Goal: Task Accomplishment & Management: Manage account settings

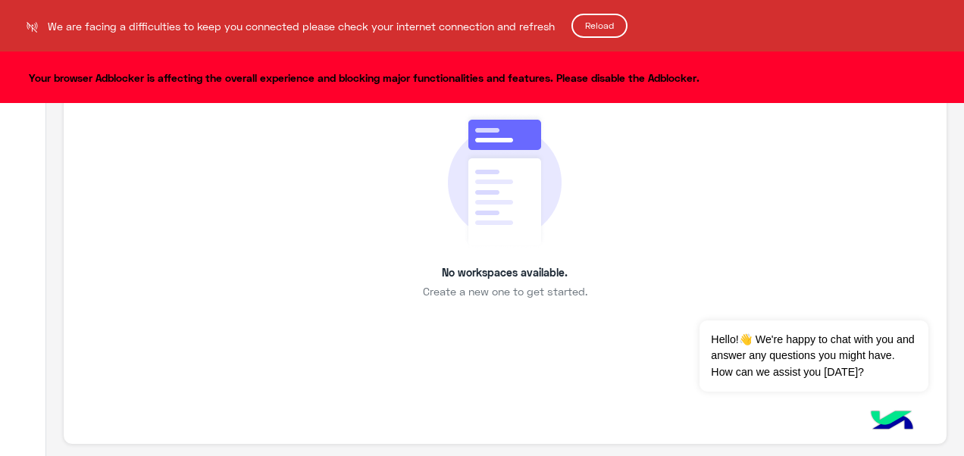
click at [611, 20] on button "Reload" at bounding box center [600, 26] width 56 height 24
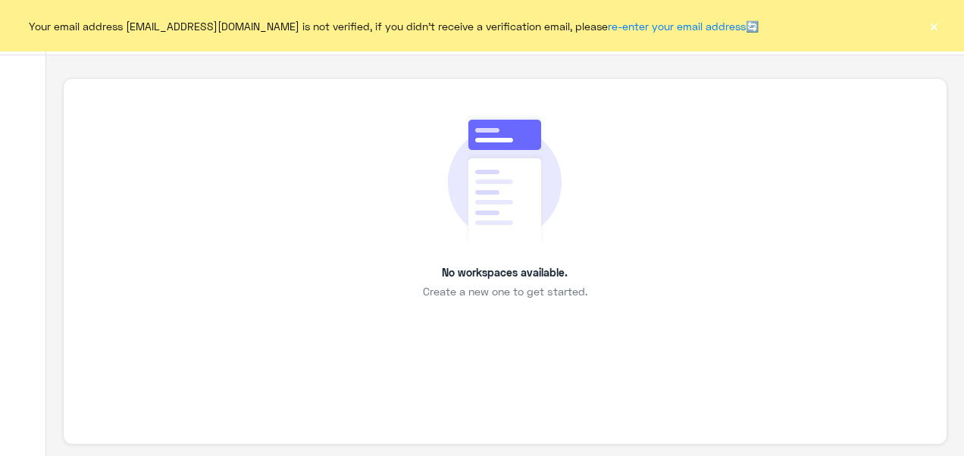
click at [929, 36] on div "Your email address sabrin.shawky@hulul.net is not verified, if you didn't recei…" at bounding box center [482, 26] width 964 height 52
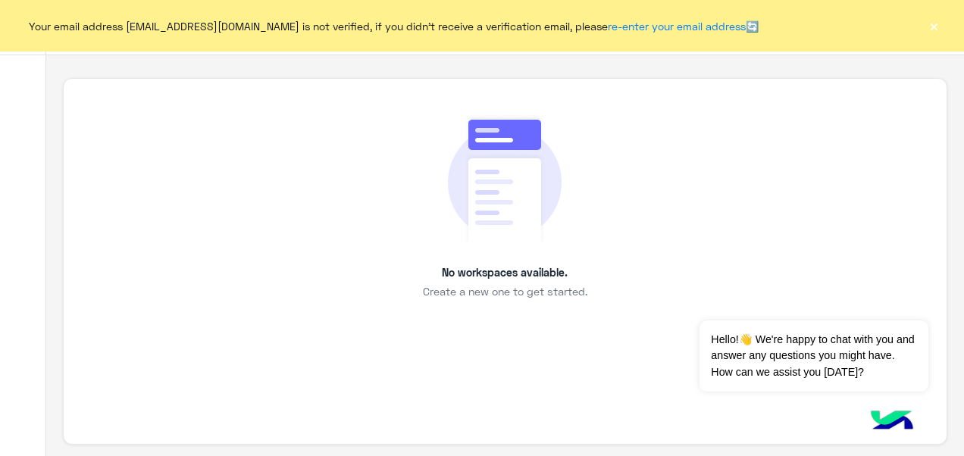
click at [931, 29] on button "×" at bounding box center [933, 25] width 15 height 15
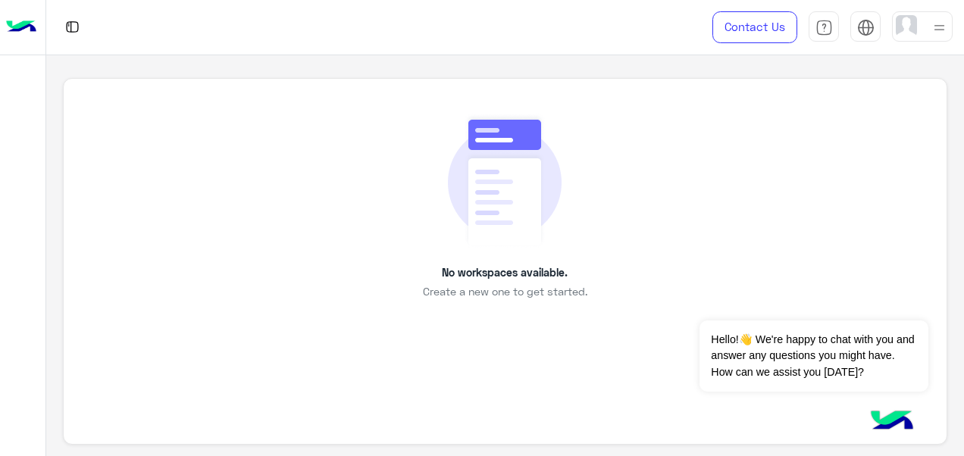
click at [928, 29] on div at bounding box center [922, 26] width 61 height 30
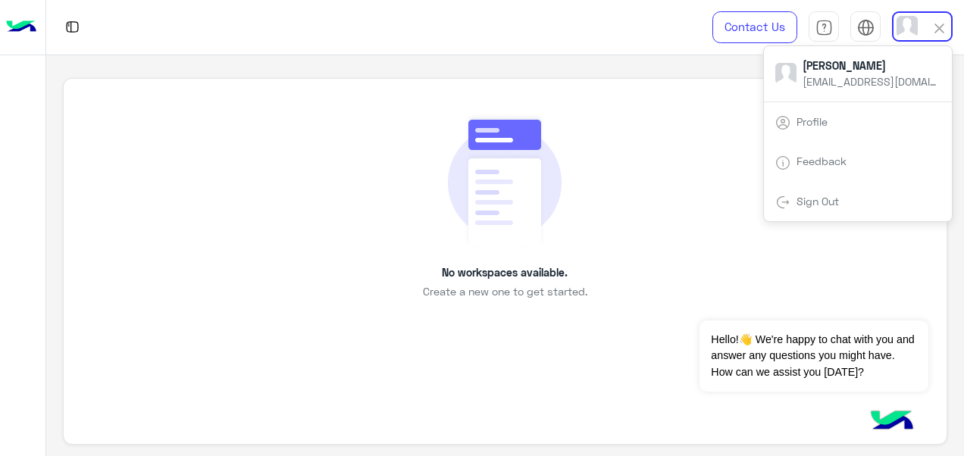
click at [816, 206] on link "Sign Out" at bounding box center [818, 201] width 42 height 13
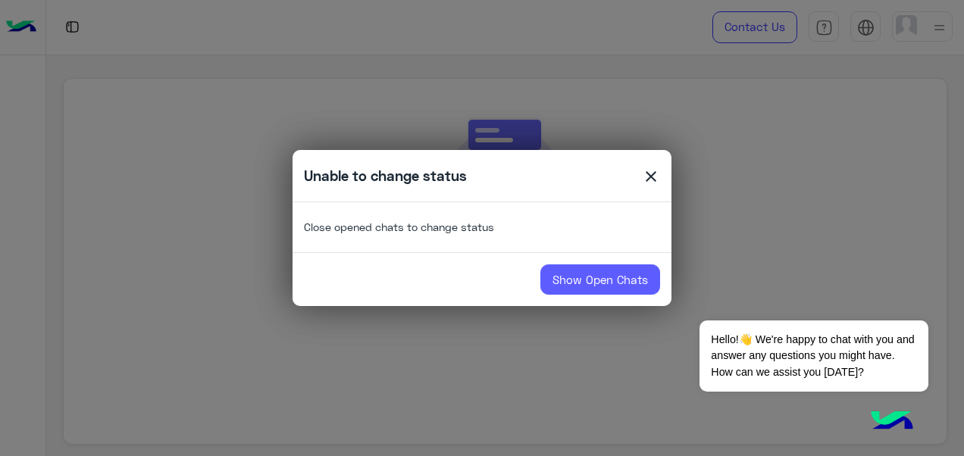
click at [611, 284] on link "Show Open Chats" at bounding box center [601, 280] width 120 height 30
click at [589, 270] on link "Show Open Chats" at bounding box center [601, 280] width 120 height 30
click at [585, 277] on link "Show Open Chats" at bounding box center [601, 280] width 120 height 30
click at [647, 183] on span "close" at bounding box center [651, 179] width 18 height 23
